Goal: Transaction & Acquisition: Book appointment/travel/reservation

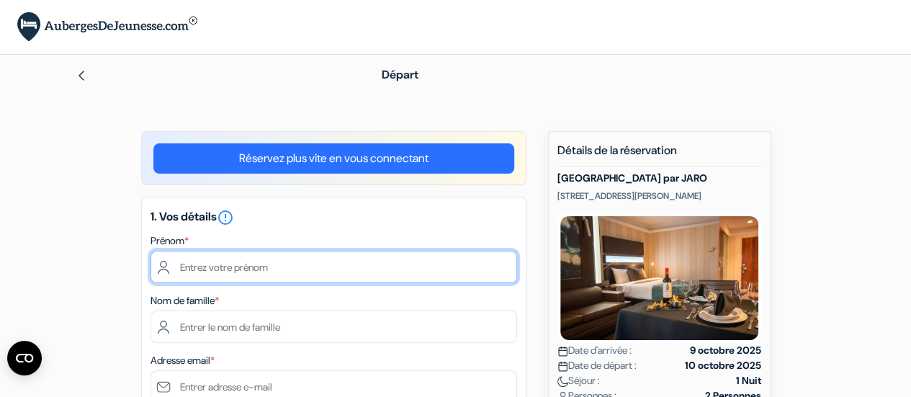
click at [315, 271] on input "text" at bounding box center [333, 267] width 366 height 32
type input "e"
type input "[PERSON_NAME]"
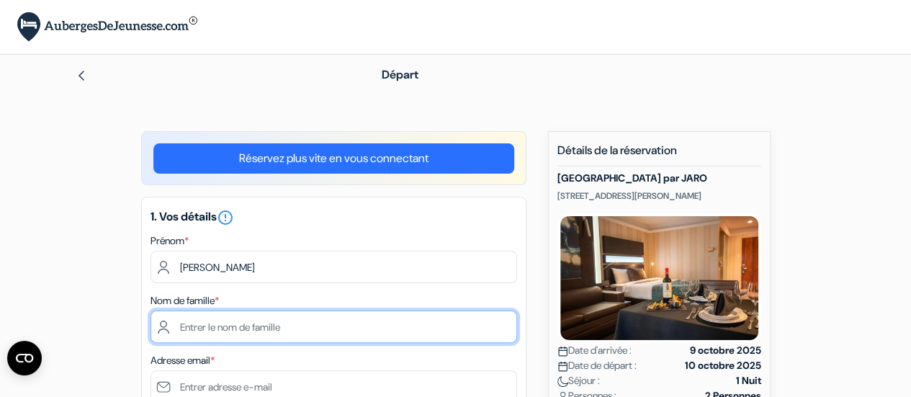
click at [271, 324] on input "text" at bounding box center [333, 326] width 366 height 32
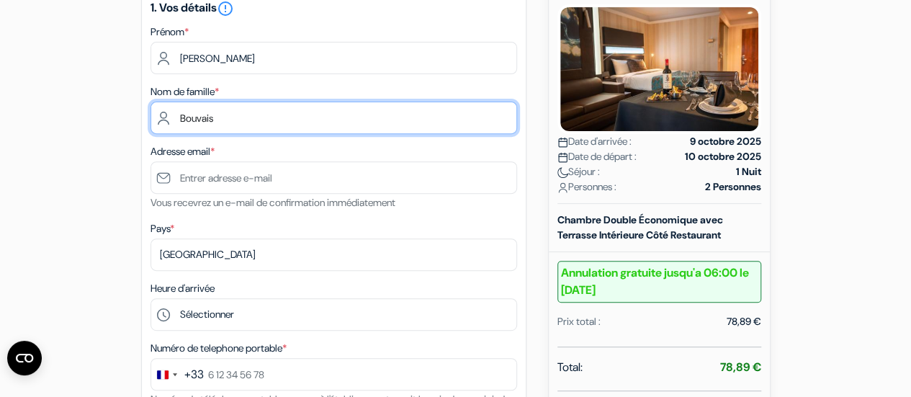
scroll to position [207, 0]
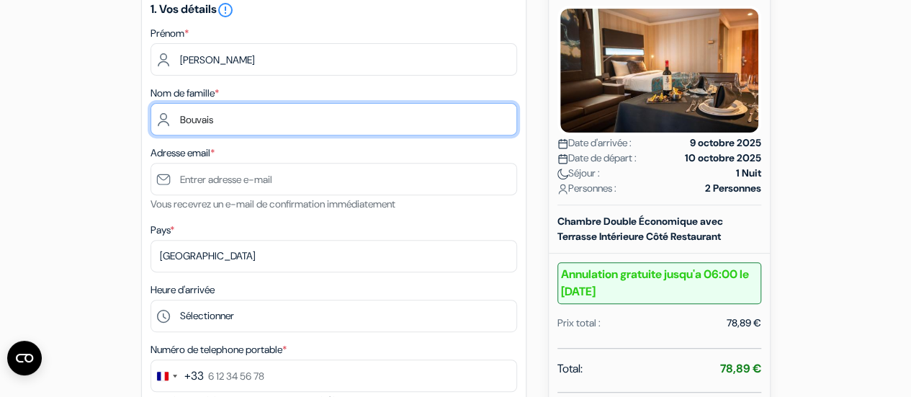
type input "Bouvais"
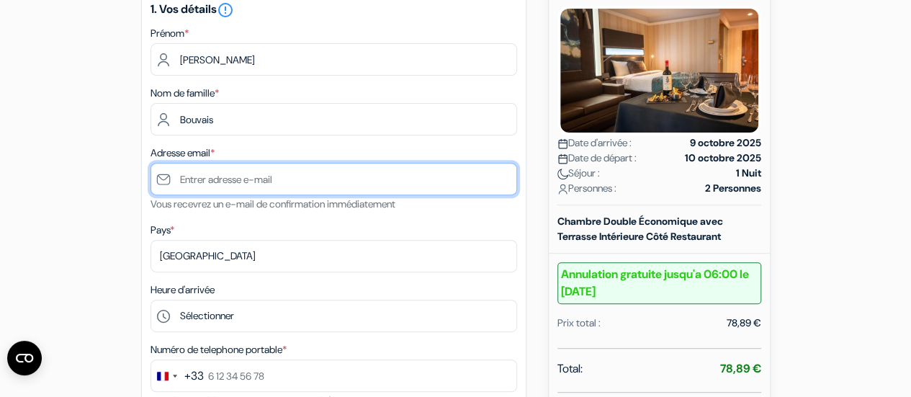
click at [481, 189] on input "text" at bounding box center [333, 179] width 366 height 32
type input "[EMAIL_ADDRESS][DOMAIN_NAME]"
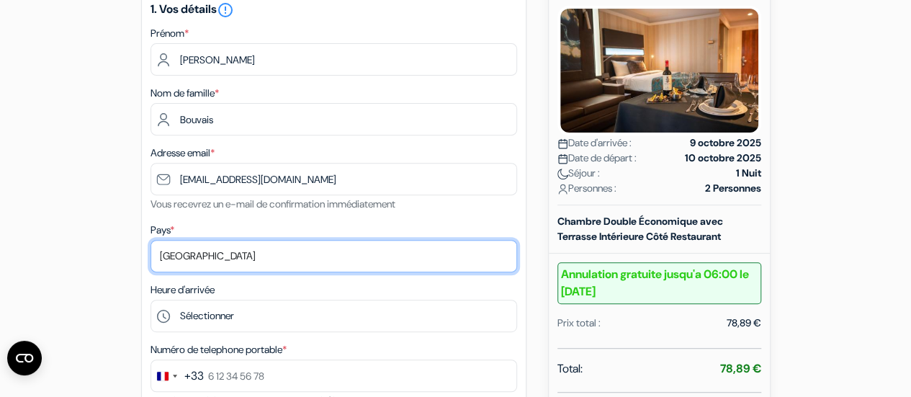
click at [251, 264] on select "Selectionner le pays Abkhazie [GEOGRAPHIC_DATA] [GEOGRAPHIC_DATA] [GEOGRAPHIC_D…" at bounding box center [333, 256] width 366 height 32
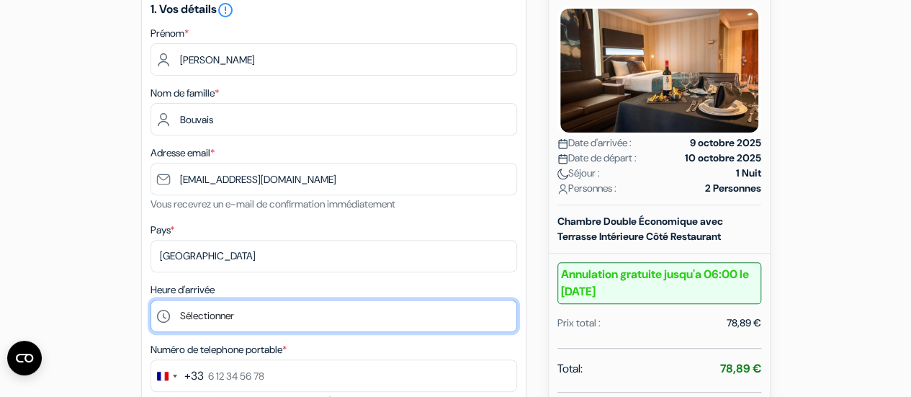
click at [276, 316] on select "Sélectionner 17:00 18:00 19:00 20:00 21:00 22:00 23:00 0:00" at bounding box center [333, 315] width 366 height 32
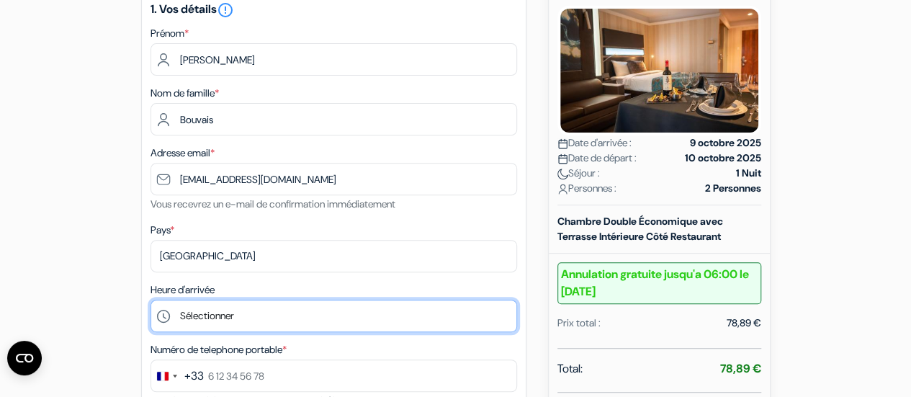
click at [230, 310] on select "Sélectionner 17:00 18:00 19:00 20:00 21:00 22:00 23:00 0:00" at bounding box center [333, 315] width 366 height 32
select select "18"
click at [150, 301] on select "Sélectionner 17:00 18:00 19:00 20:00 21:00 22:00 23:00 0:00" at bounding box center [333, 315] width 366 height 32
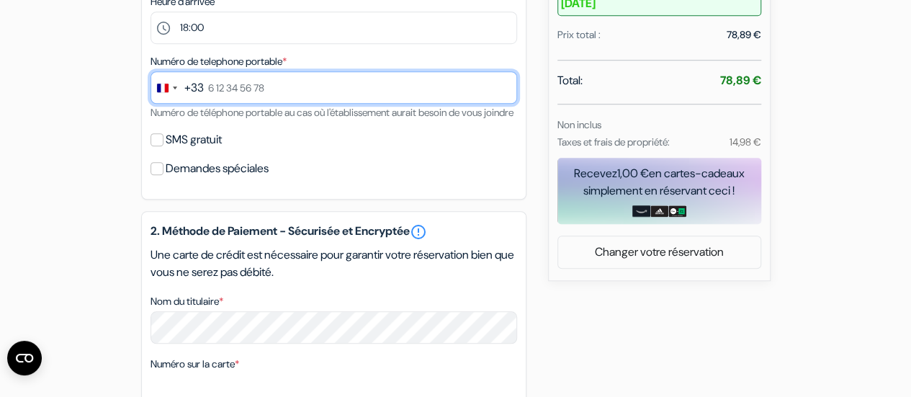
click at [242, 89] on input "text" at bounding box center [333, 87] width 366 height 32
type input "7 60 08 64 79"
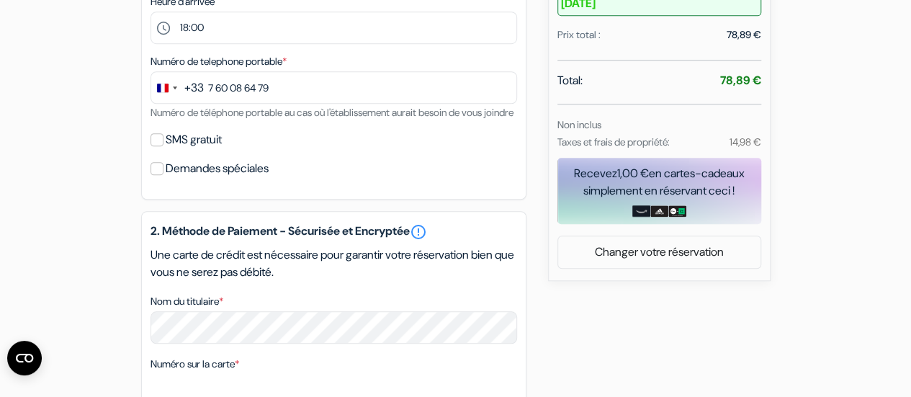
click at [207, 150] on label "SMS gratuit" at bounding box center [194, 140] width 56 height 20
click at [163, 146] on input "SMS gratuit" at bounding box center [156, 139] width 13 height 13
checkbox input "true"
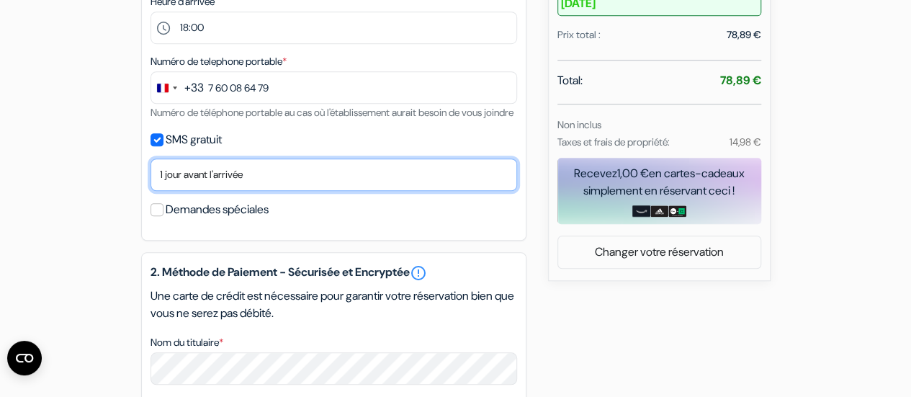
click at [239, 191] on select "Non merci Maintenant Le jour de votre arrivée 1 jour avant l'arrivée 2 jours av…" at bounding box center [333, 174] width 366 height 32
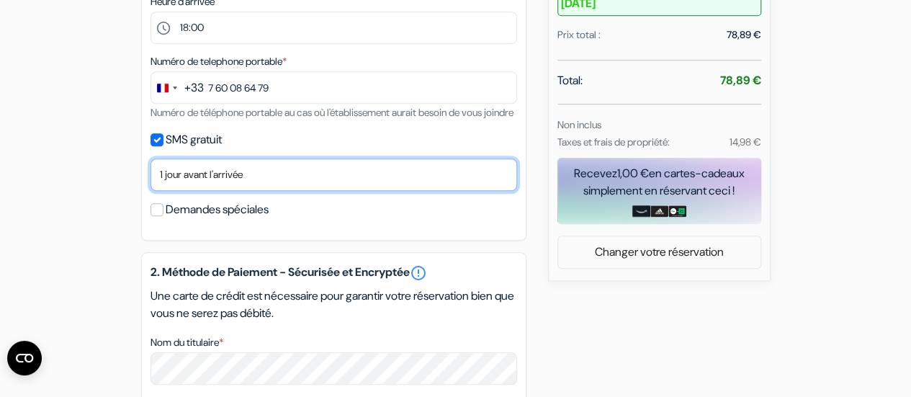
select select "2"
click at [150, 178] on select "Non merci Maintenant Le jour de votre arrivée 1 jour avant l'arrivée 2 jours av…" at bounding box center [333, 174] width 366 height 32
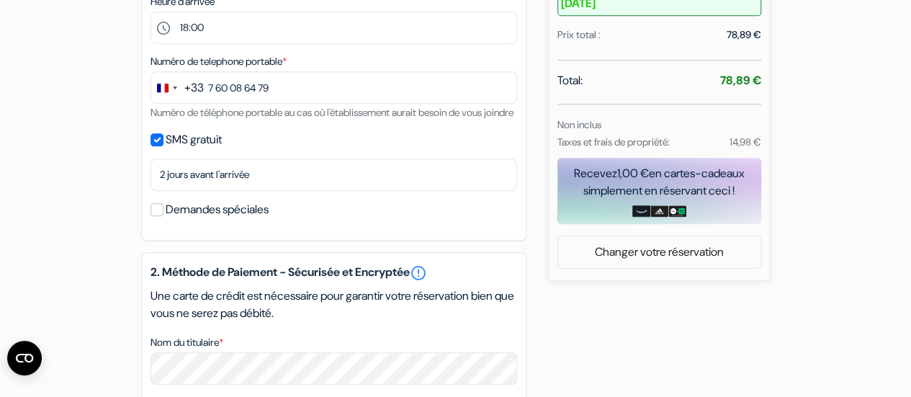
click at [76, 143] on div "add_box [GEOGRAPHIC_DATA] par JARO [STREET_ADDRESS][PERSON_NAME] Détails de l'é…" at bounding box center [455, 212] width 821 height 1152
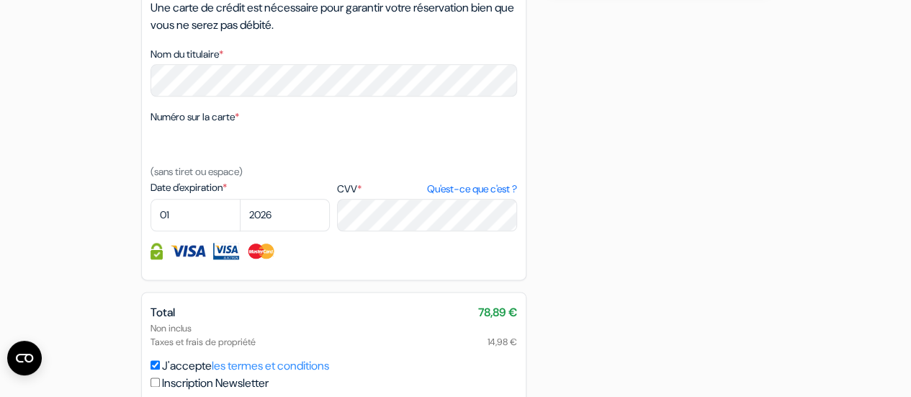
click at [191, 231] on select "01 02 03 04 05 06 07 08 09 10 11 12" at bounding box center [195, 215] width 90 height 32
select select "03"
click at [150, 219] on select "01 02 03 04 05 06 07 08 09 10 11 12" at bounding box center [195, 215] width 90 height 32
click at [297, 231] on select "2025 2026 2027 2028 2029 2030 2031 2032 2033 2034 2035 2036 2037 2038 2039 2040…" at bounding box center [285, 215] width 90 height 32
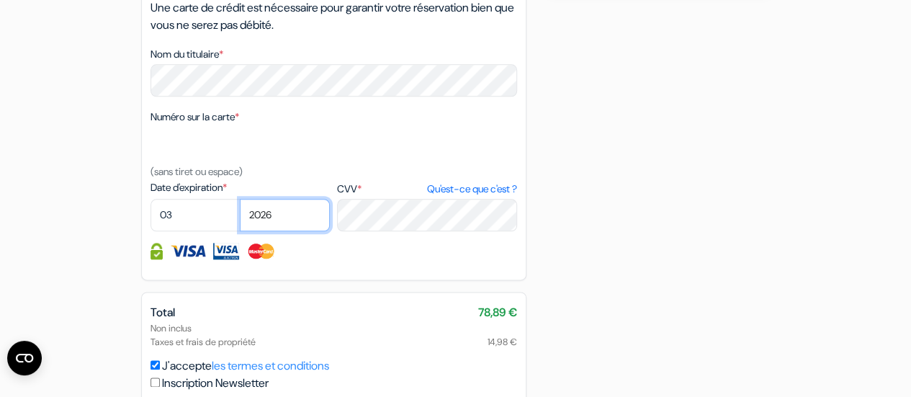
select select "2028"
click at [240, 219] on select "2025 2026 2027 2028 2029 2030 2031 2032 2033 2034 2035 2036 2037 2038 2039 2040…" at bounding box center [285, 215] width 90 height 32
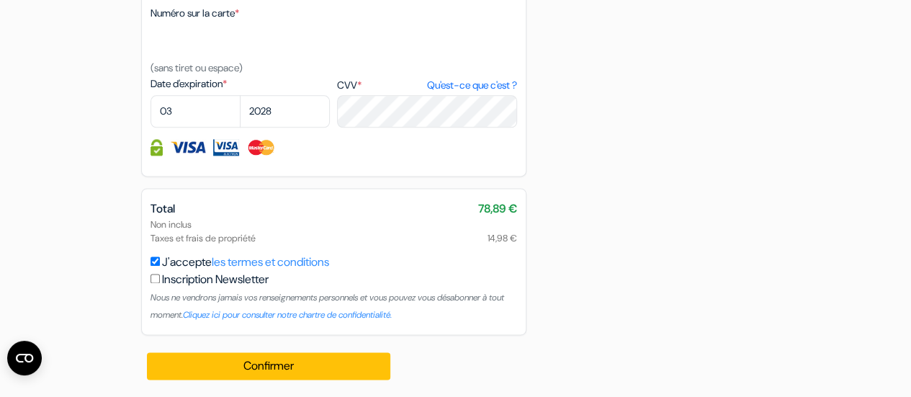
scroll to position [906, 0]
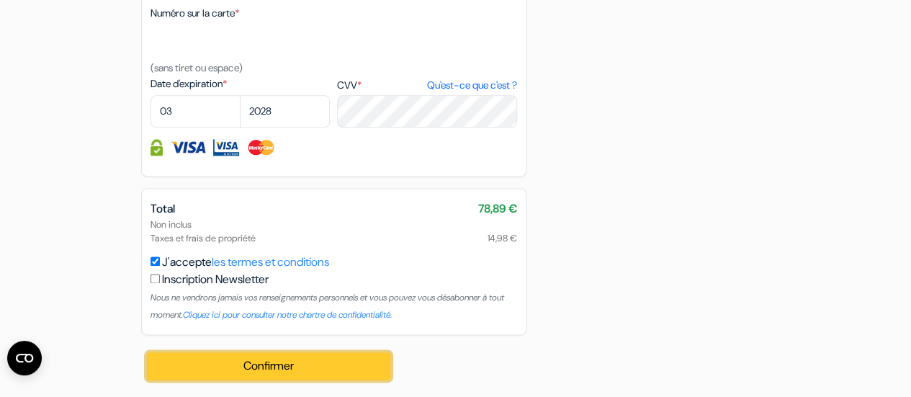
click at [284, 366] on button "Confirmer Loading..." at bounding box center [269, 365] width 244 height 27
